Goal: Complete application form

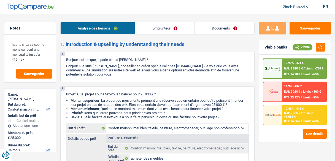
select select "household"
select select "84"
select select "household"
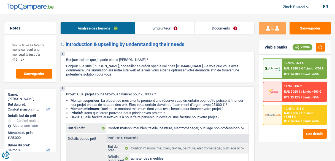
select select "false"
select select "84"
select select "worker"
select select "netSalary"
select select "liveWithParents"
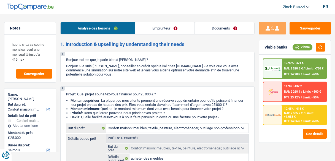
select select "household"
select select "false"
select select "84"
click at [230, 13] on header "Zineb Baazzi Se déconnecter fr" at bounding box center [167, 7] width 335 height 14
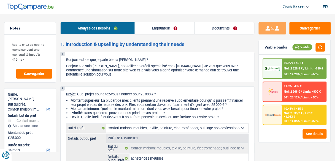
click at [173, 6] on header "Zineb Baazzi Se déconnecter fr" at bounding box center [167, 7] width 335 height 14
click at [166, 9] on header "Zineb Baazzi Se déconnecter fr" at bounding box center [167, 7] width 335 height 14
click at [122, 8] on header "Zineb Baazzi Se déconnecter fr" at bounding box center [167, 7] width 335 height 14
